Goal: Information Seeking & Learning: Check status

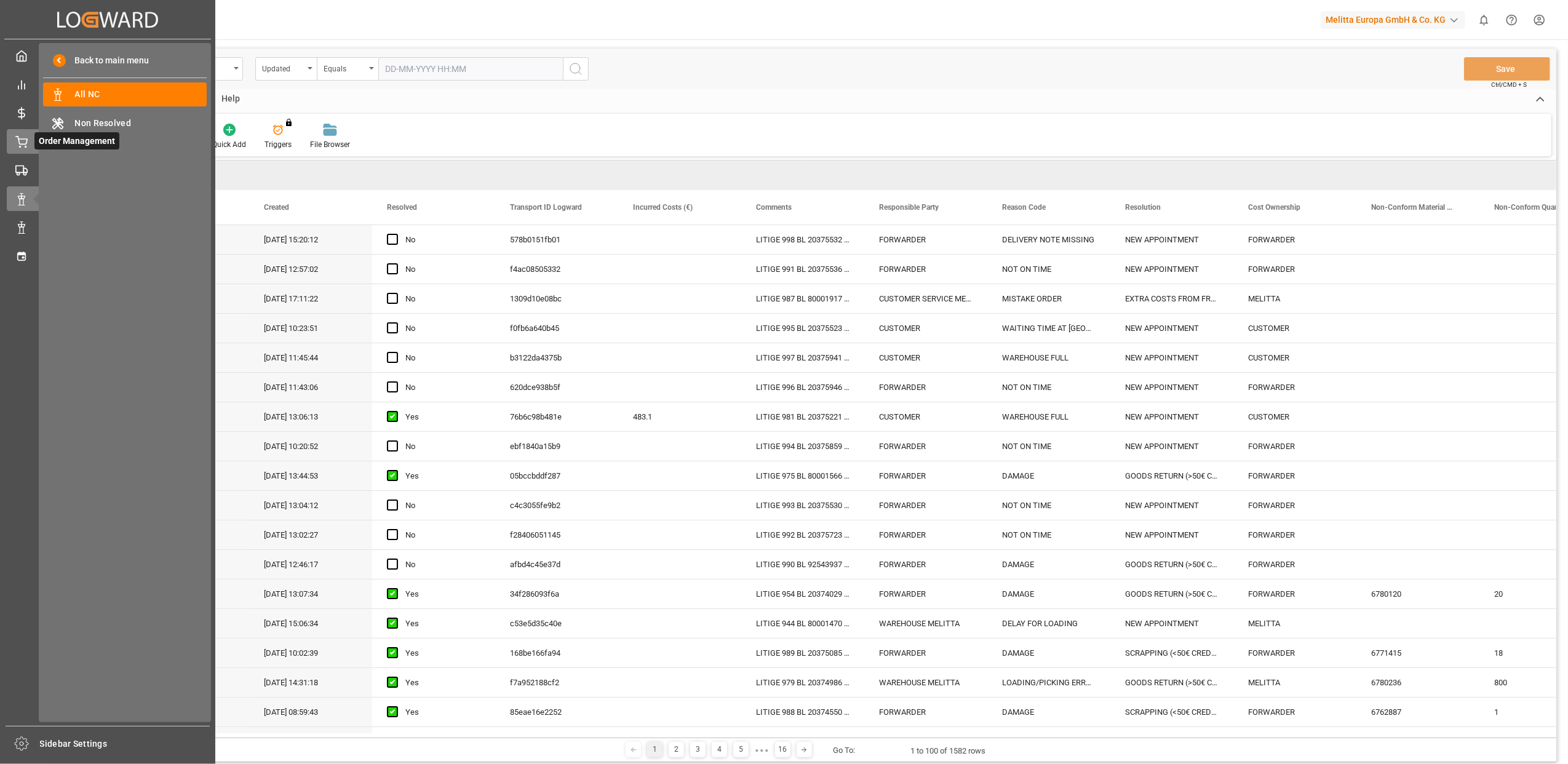
click at [27, 145] on icon at bounding box center [22, 142] width 12 height 12
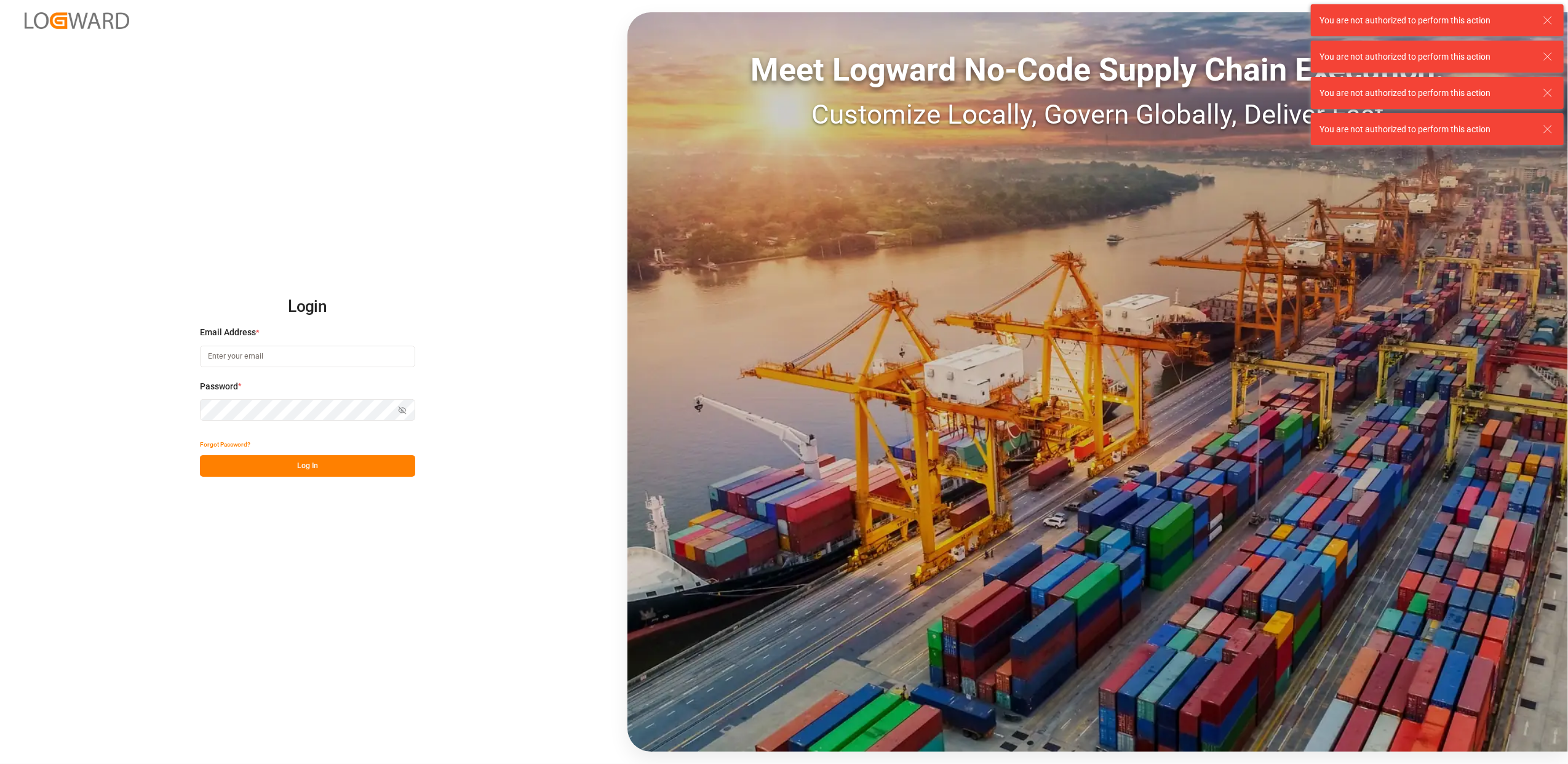
type input "[EMAIL_ADDRESS][DOMAIN_NAME]"
click at [284, 469] on button "Log In" at bounding box center [307, 465] width 215 height 22
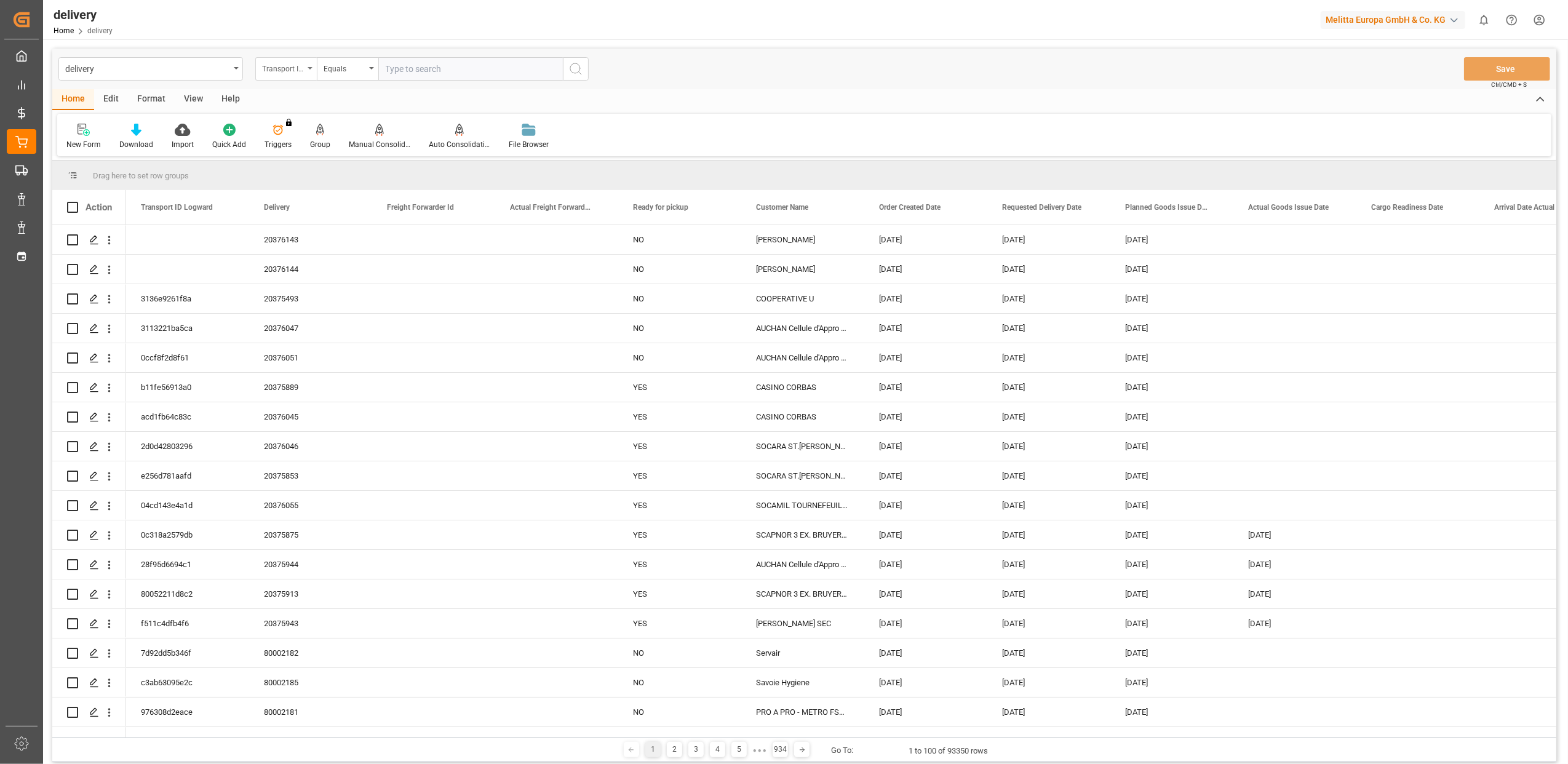
click at [310, 69] on icon "open menu" at bounding box center [310, 67] width 5 height 3
click at [311, 154] on div "Delivery" at bounding box center [348, 151] width 183 height 26
click at [464, 72] on input "text" at bounding box center [470, 68] width 184 height 23
paste input "20375866"
type input "20375866"
